Goal: Check status: Check status

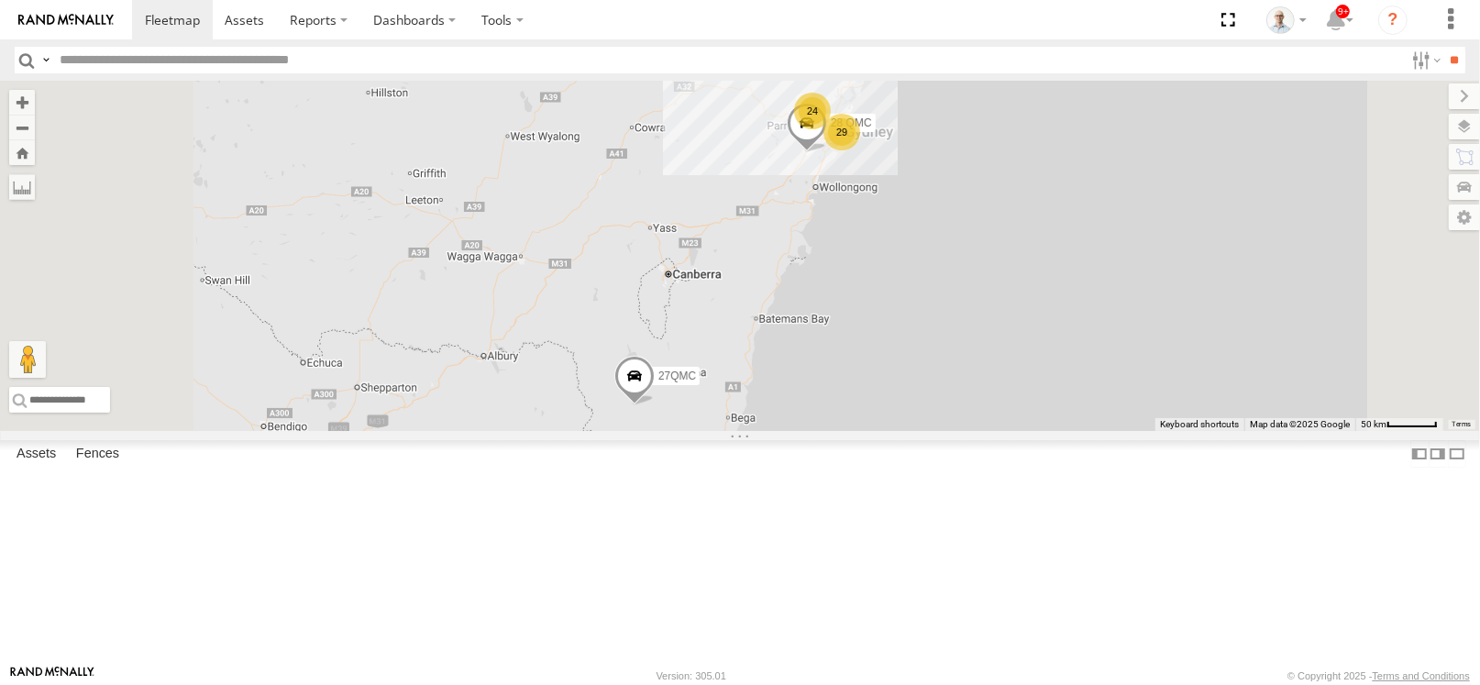
drag, startPoint x: 1036, startPoint y: 222, endPoint x: 1057, endPoint y: 231, distance: 22.2
click at [831, 129] on div "24" at bounding box center [812, 111] width 37 height 37
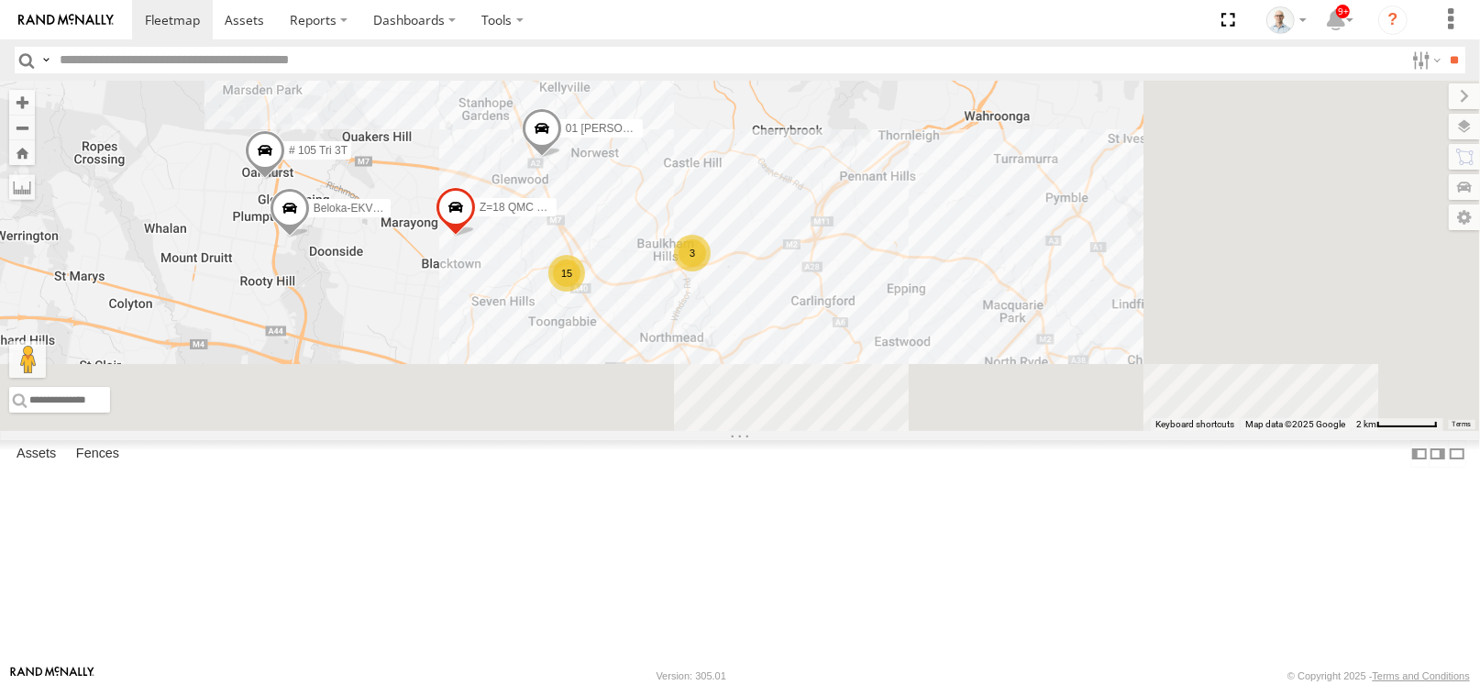
drag, startPoint x: 1057, startPoint y: 506, endPoint x: 790, endPoint y: 293, distance: 341.9
click at [790, 293] on div "28 QMC 27QMC 15 # KS75A 01 Lyndon Beloka-EKV93V 2 3 Z=18 QMC Written off # 105 …" at bounding box center [740, 256] width 1480 height 350
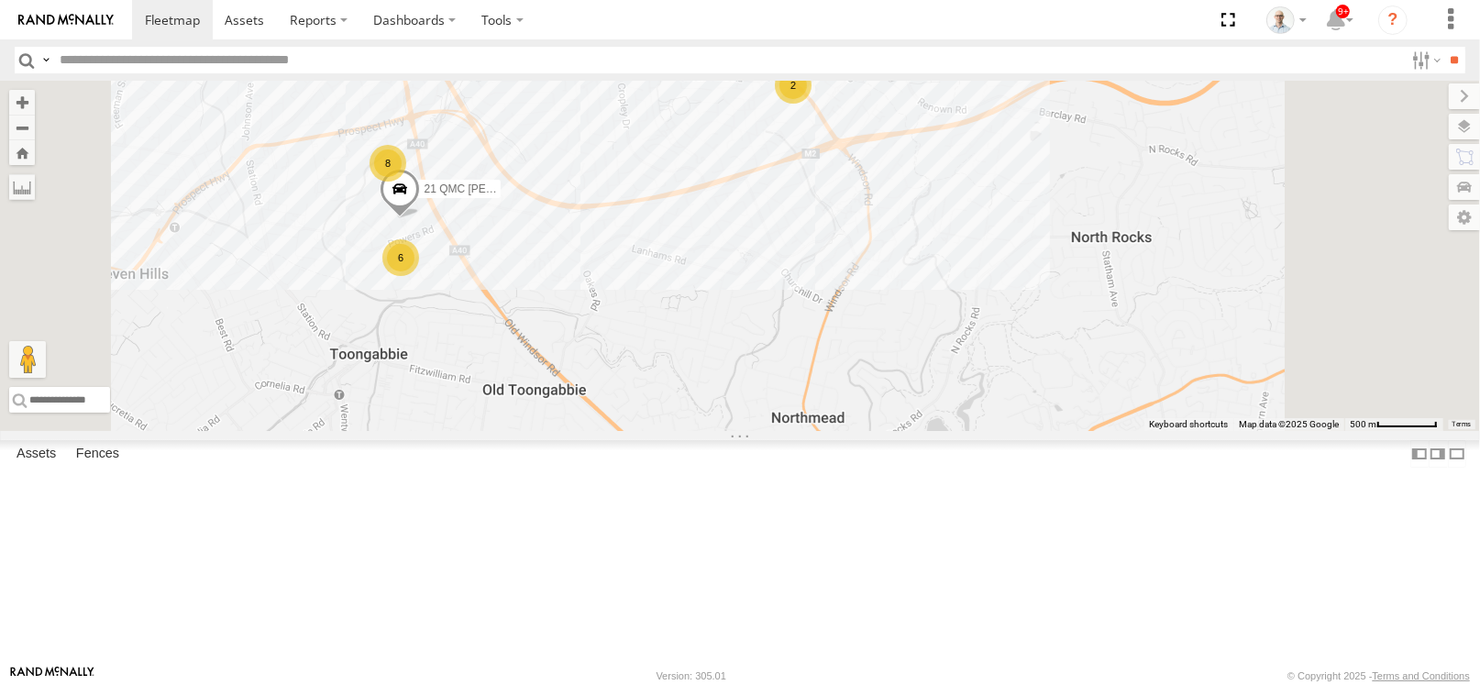
drag, startPoint x: 941, startPoint y: 444, endPoint x: 700, endPoint y: 348, distance: 259.8
click at [700, 348] on div "28 QMC 27QMC # KS75A 01 Lyndon Beloka-EKV93V Z=18 QMC Written off # 105 Tri 3T …" at bounding box center [740, 256] width 1480 height 350
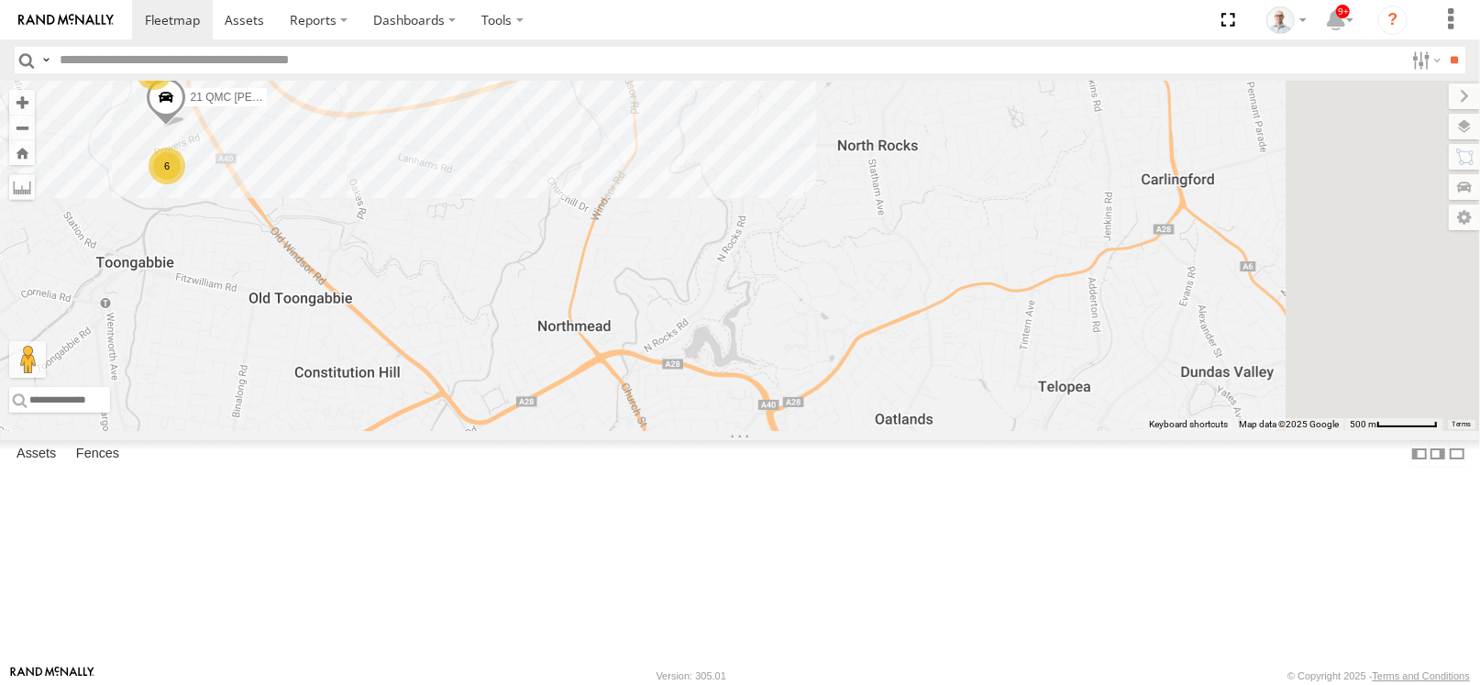
drag, startPoint x: 995, startPoint y: 432, endPoint x: 598, endPoint y: 304, distance: 417.4
click at [598, 304] on div "28 QMC 27QMC # KS75A 01 Lyndon Beloka-EKV93V Z=18 QMC Written off # 105 Tri 3T …" at bounding box center [740, 256] width 1480 height 350
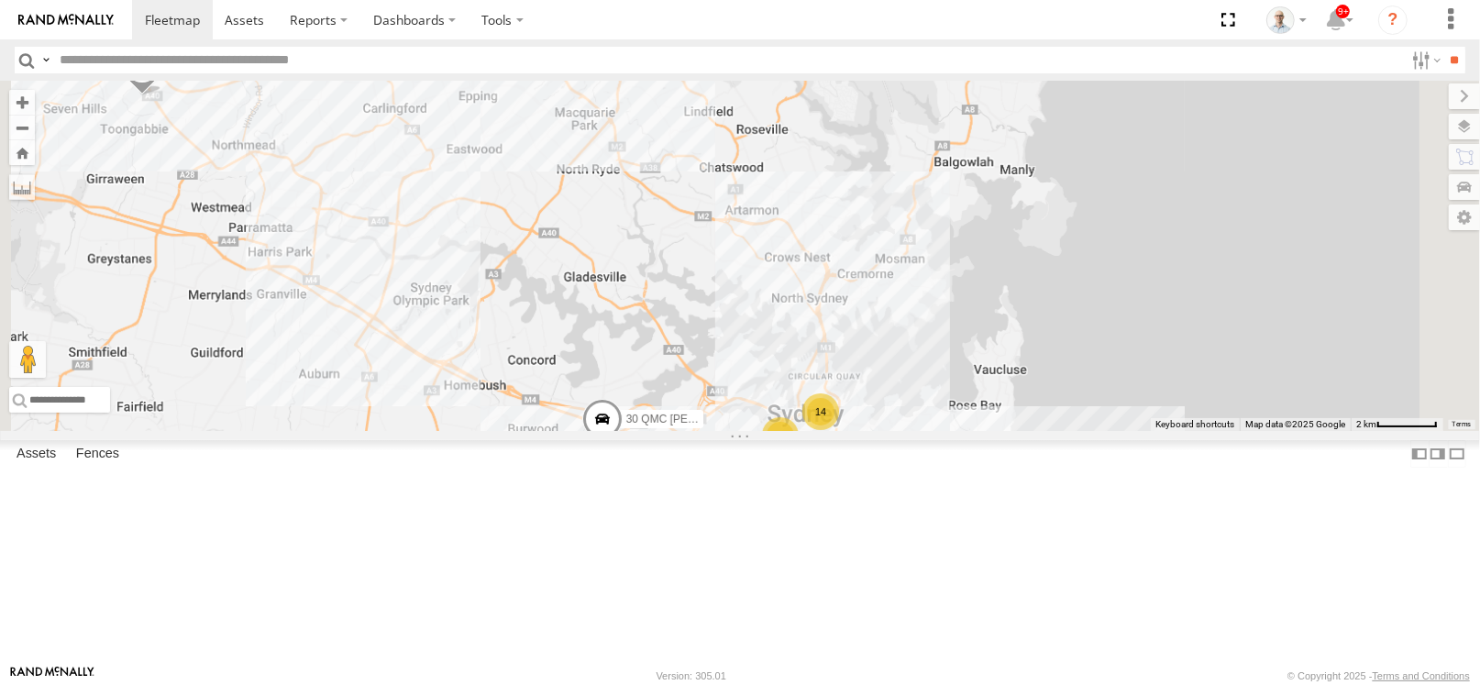
drag, startPoint x: 899, startPoint y: 424, endPoint x: 716, endPoint y: 239, distance: 259.4
click at [716, 239] on div "28 QMC 27QMC # KS75A 01 Lyndon Beloka-EKV93V Z=18 QMC Written off # 105 Tri 3T …" at bounding box center [740, 256] width 1480 height 350
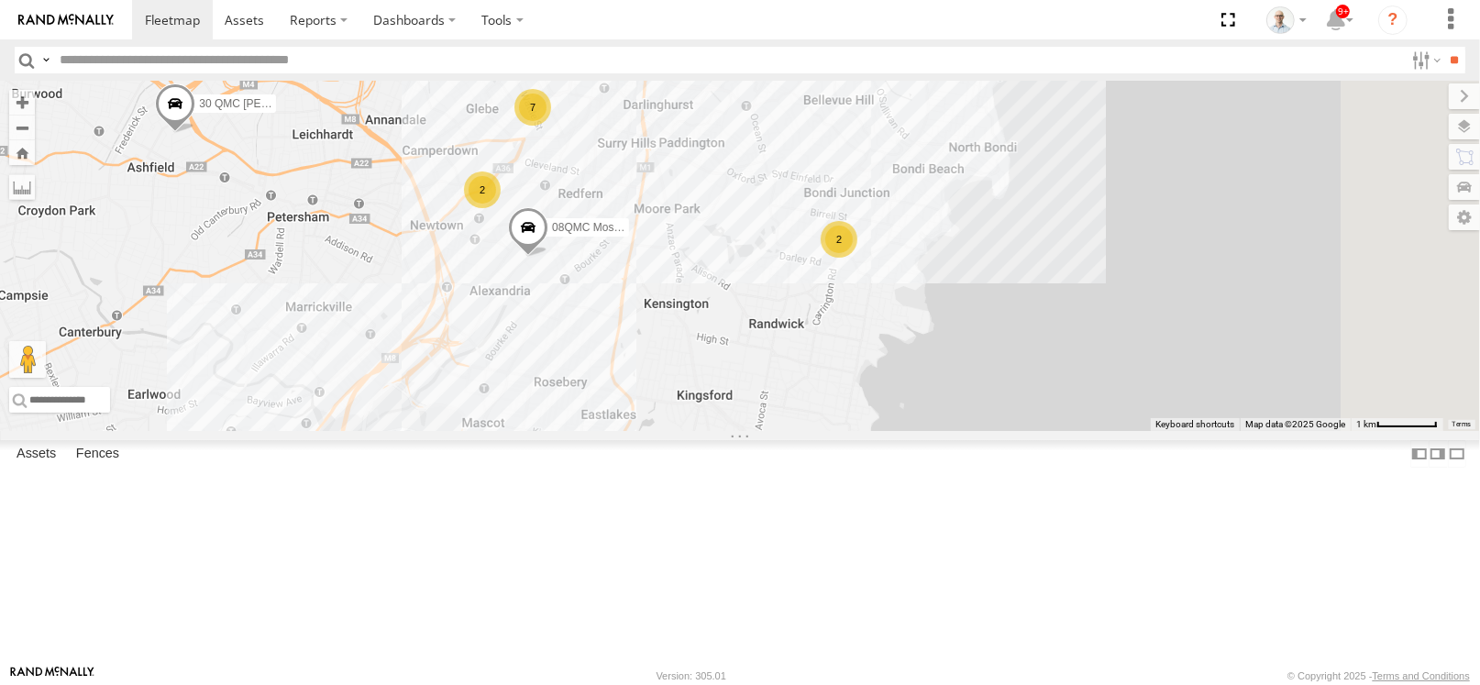
drag, startPoint x: 870, startPoint y: 389, endPoint x: 696, endPoint y: 127, distance: 314.9
click at [696, 127] on div "28 QMC 27QMC # KS75A 01 Lyndon Beloka-EKV93V Z=18 QMC Written off # 105 Tri 3T …" at bounding box center [740, 256] width 1480 height 350
click at [549, 257] on span at bounding box center [528, 232] width 40 height 50
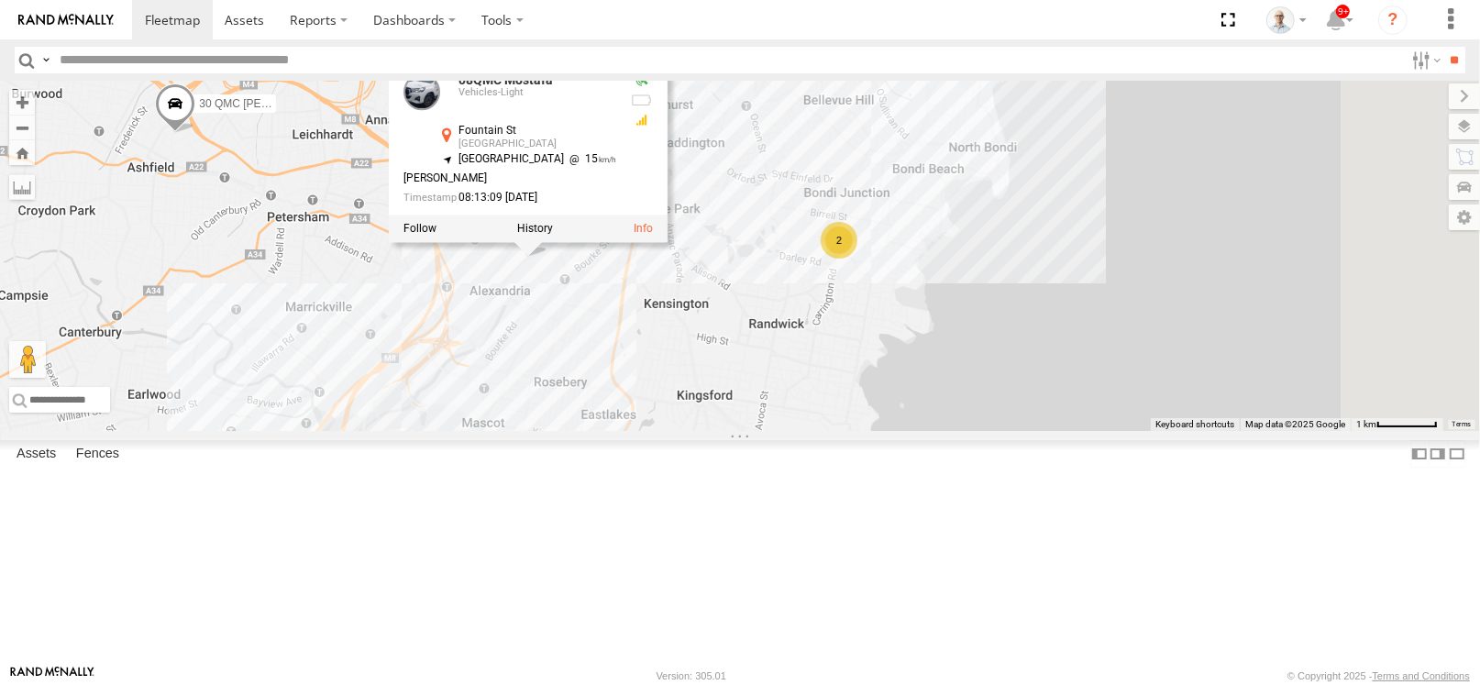
click at [830, 405] on div "28 QMC 27QMC # KS75A 01 Lyndon Beloka-EKV93V Z=18 QMC Written off # 105 Tri 3T …" at bounding box center [740, 256] width 1480 height 350
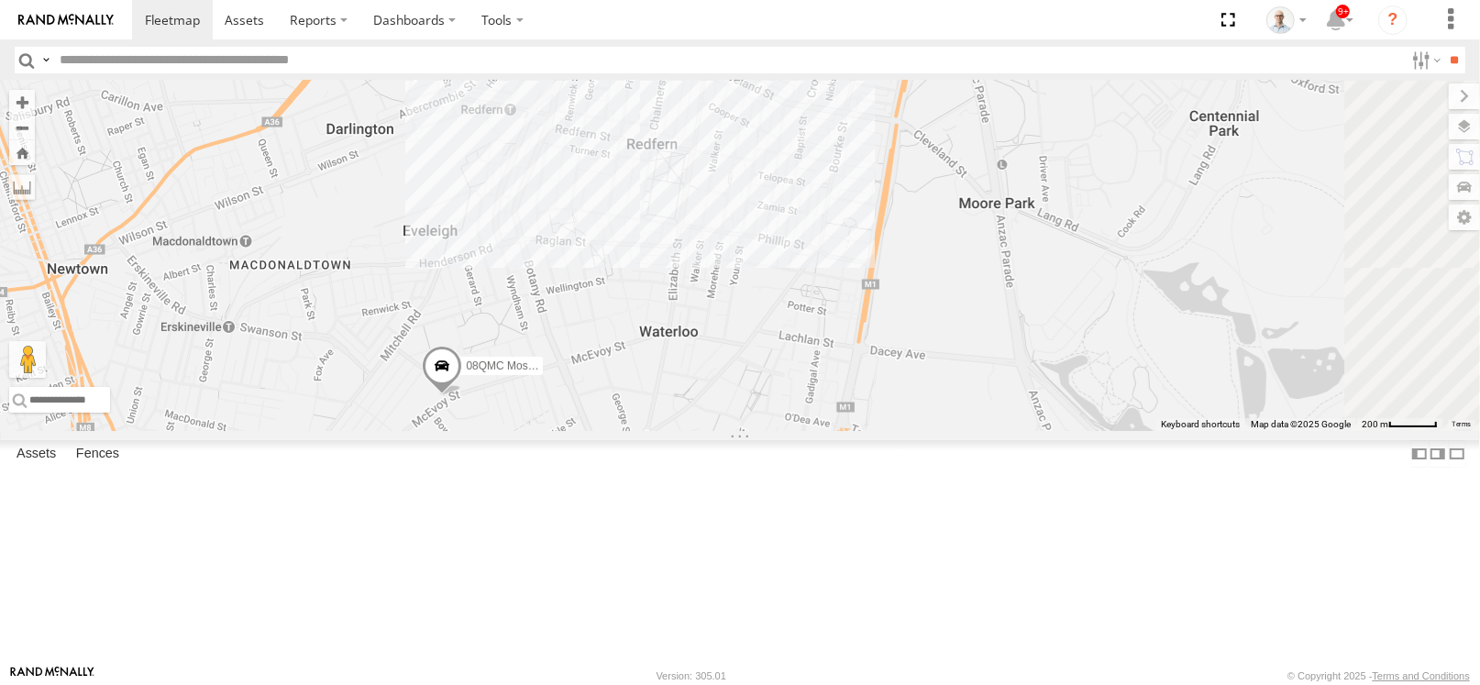
drag, startPoint x: 689, startPoint y: 171, endPoint x: 629, endPoint y: 436, distance: 271.7
click at [629, 431] on div "28 QMC 27QMC # KS75A 01 Lyndon Beloka-EKV93V Z=18 QMC Written off # 105 Tri 3T …" at bounding box center [740, 256] width 1480 height 350
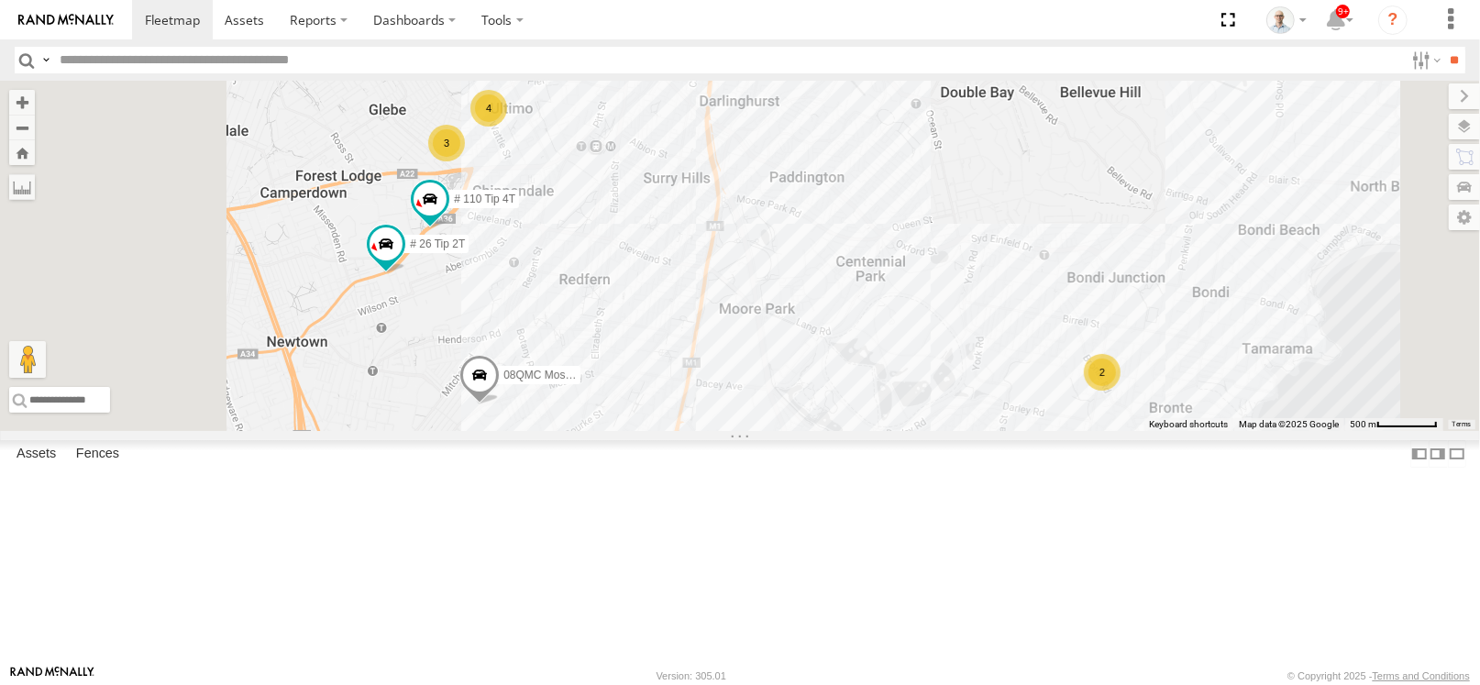
drag, startPoint x: 718, startPoint y: 183, endPoint x: 748, endPoint y: 314, distance: 133.5
click at [748, 314] on div "28 QMC 27QMC # KS75A 01 Lyndon Beloka-EKV93V Z=18 QMC Written off # 105 Tri 3T …" at bounding box center [740, 256] width 1480 height 350
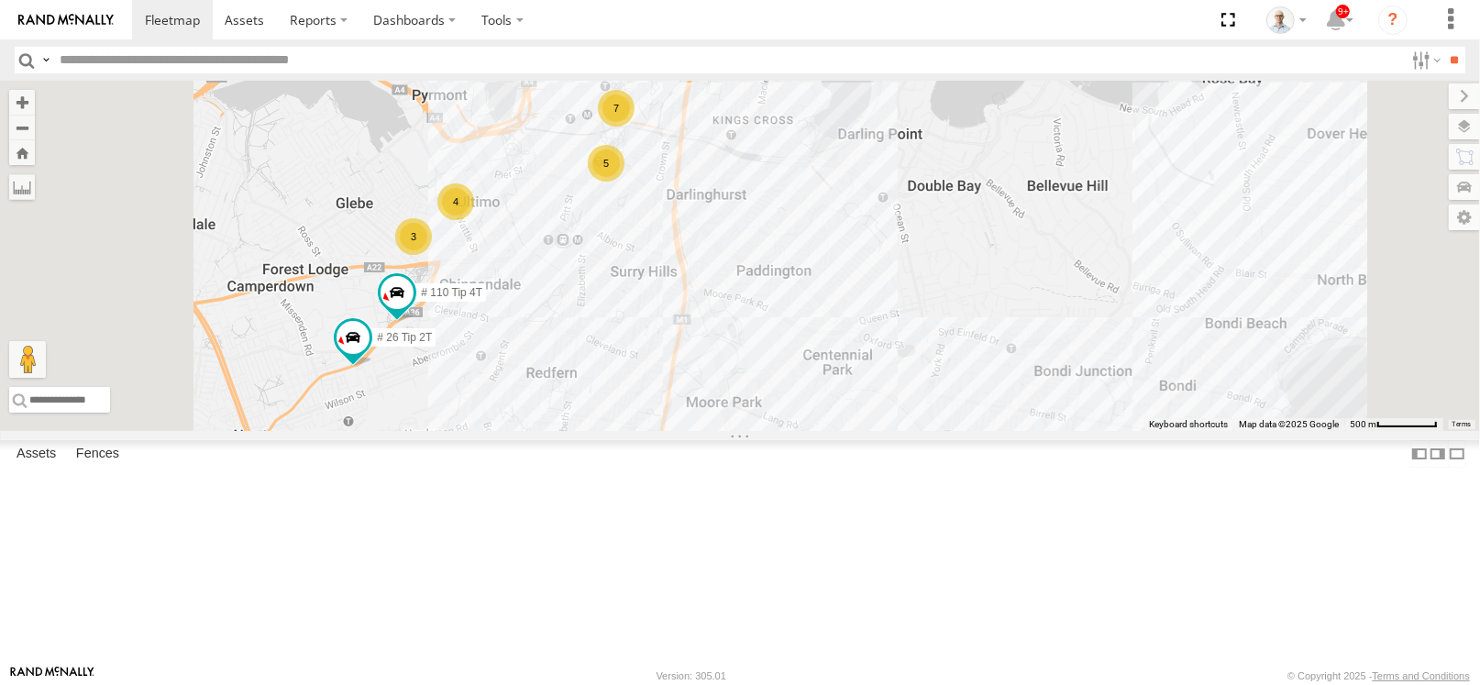
drag, startPoint x: 821, startPoint y: 288, endPoint x: 783, endPoint y: 393, distance: 111.1
click at [783, 393] on div "28 QMC 27QMC # KS75A 01 Lyndon Beloka-EKV93V Z=18 QMC Written off # 105 Tri 3T …" at bounding box center [740, 256] width 1480 height 350
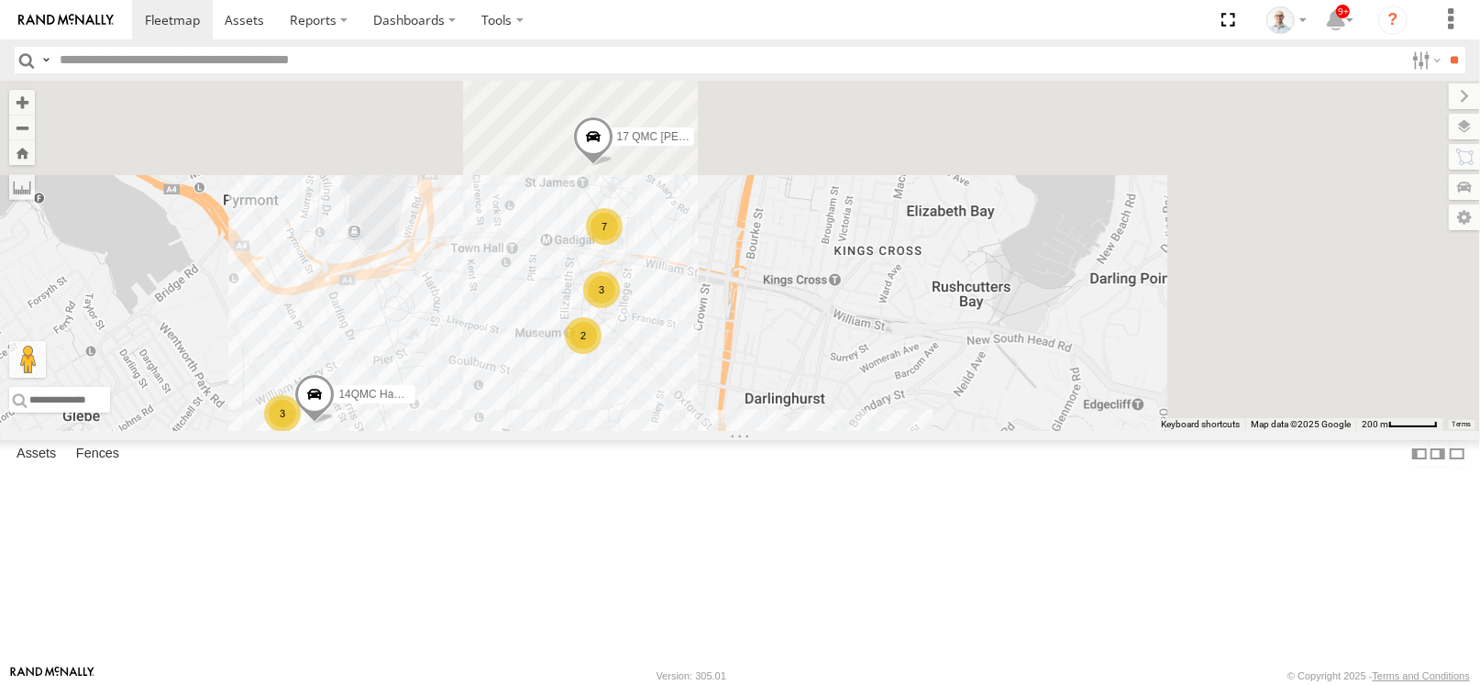
drag, startPoint x: 792, startPoint y: 198, endPoint x: 652, endPoint y: 460, distance: 296.7
click at [652, 431] on div "28 QMC 27QMC # KS75A 01 Lyndon Beloka-EKV93V Z=18 QMC Written off # 105 Tri 3T …" at bounding box center [740, 256] width 1480 height 350
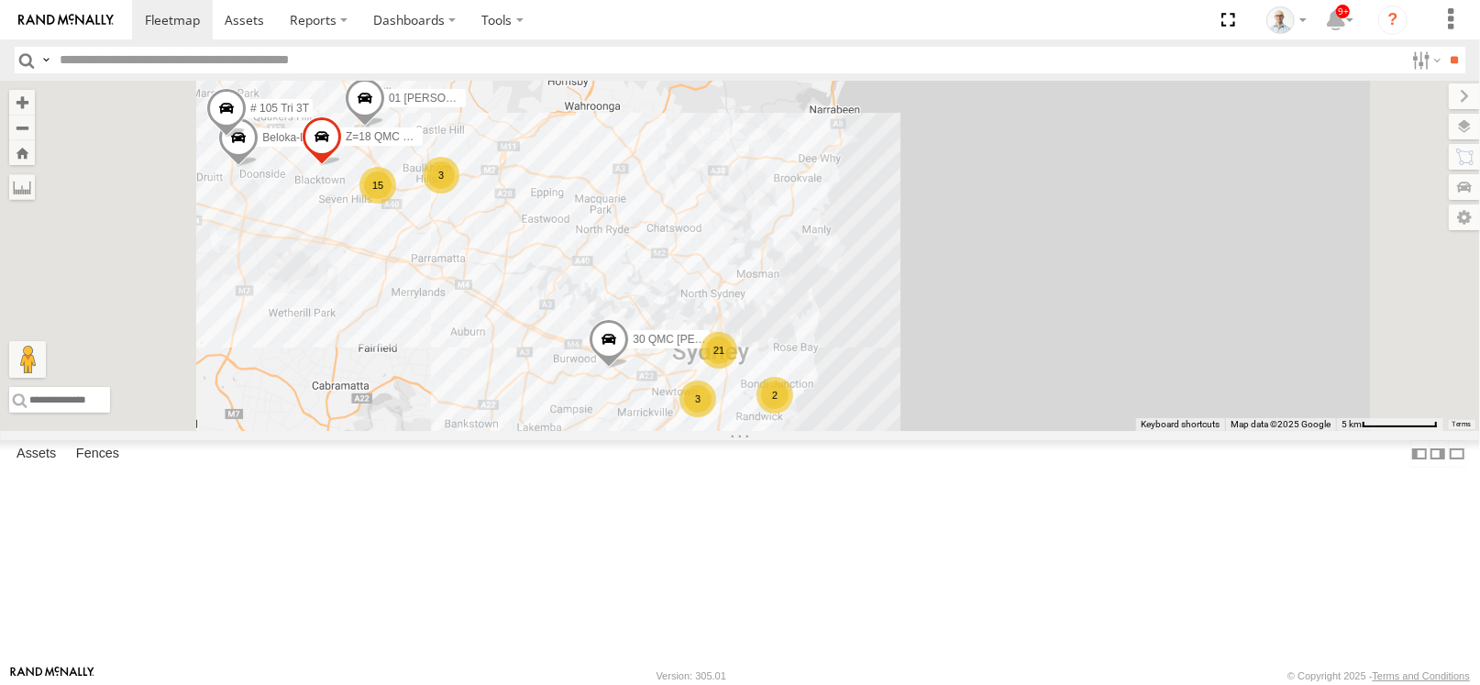
click at [793, 414] on div "2" at bounding box center [775, 395] width 37 height 37
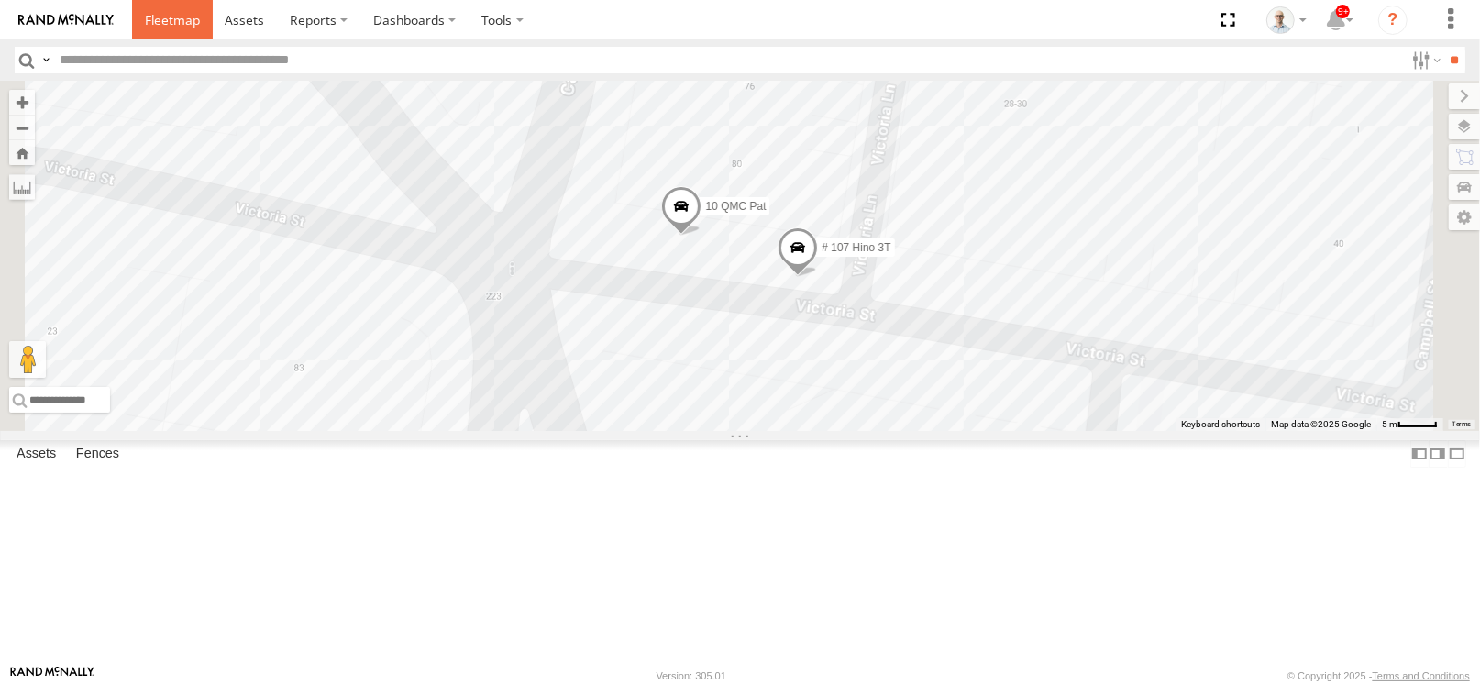
click at [135, 22] on link at bounding box center [172, 19] width 81 height 39
